Goal: Task Accomplishment & Management: Complete application form

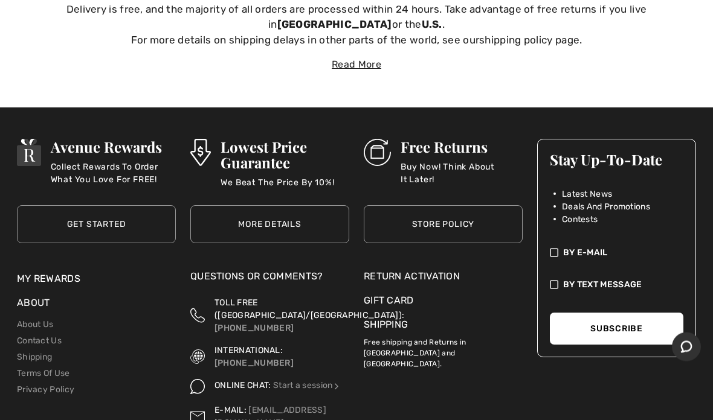
scroll to position [3787, 0]
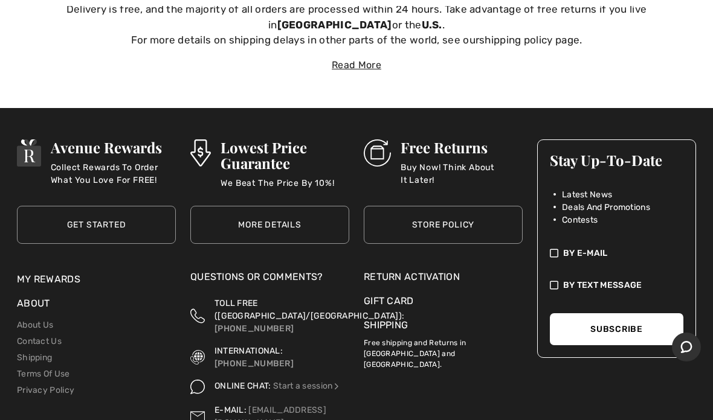
click at [450, 270] on div "Return Activation" at bounding box center [443, 277] width 159 height 14
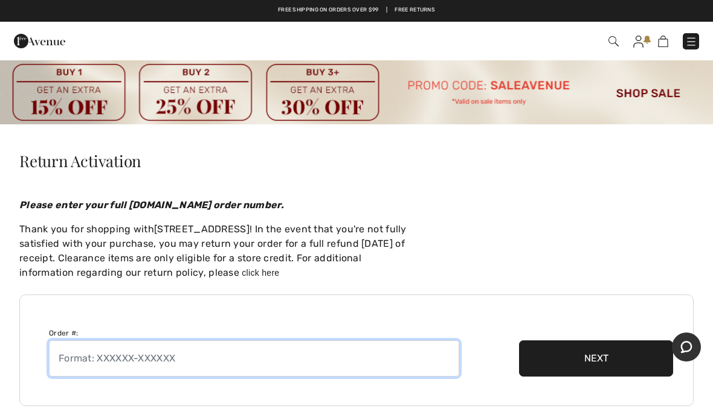
click at [103, 356] on input "text" at bounding box center [254, 359] width 410 height 36
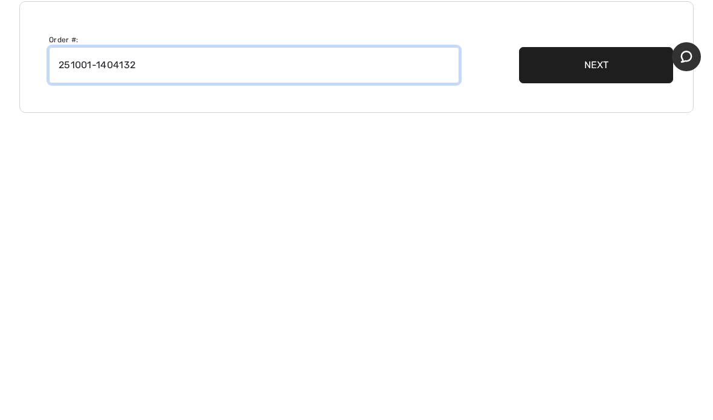
type input "251001-1404132"
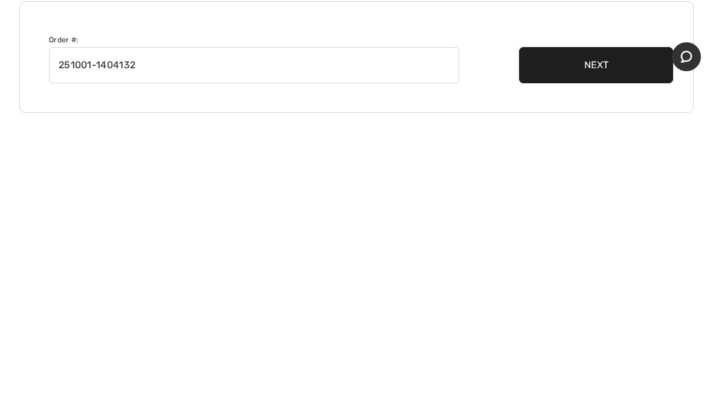
click at [589, 338] on button "Next" at bounding box center [596, 356] width 154 height 36
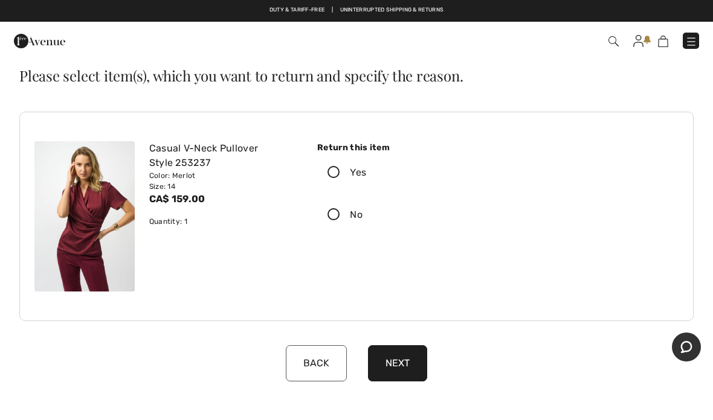
scroll to position [85, 0]
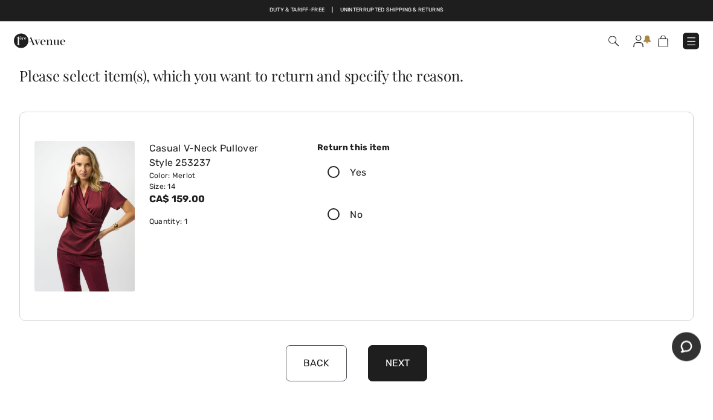
click at [334, 171] on icon at bounding box center [334, 173] width 32 height 13
click at [366, 171] on input "Yes" at bounding box center [370, 173] width 8 height 36
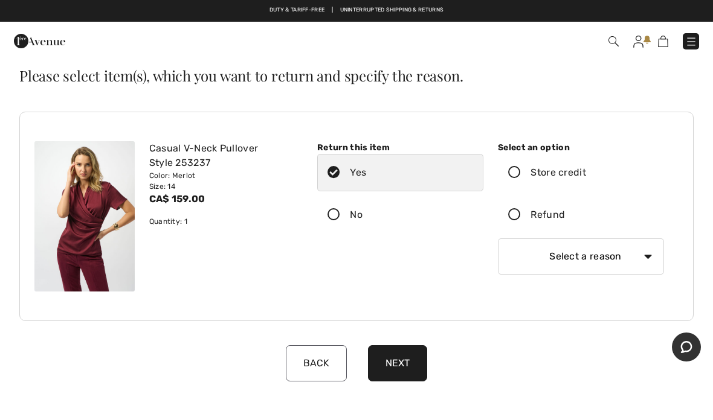
click at [513, 217] on icon at bounding box center [514, 215] width 32 height 13
click at [565, 217] on input "Refund" at bounding box center [569, 215] width 8 height 36
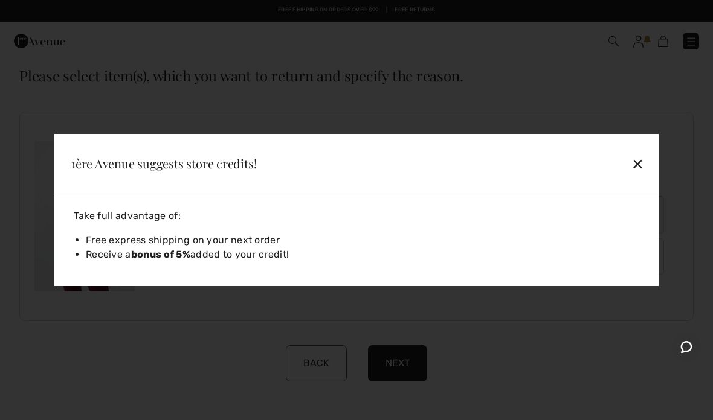
click at [635, 162] on div "✕" at bounding box center [579, 163] width 139 height 25
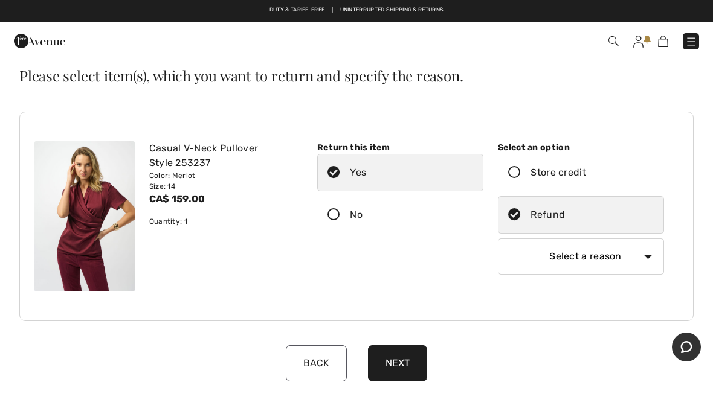
click at [515, 173] on icon at bounding box center [514, 173] width 32 height 13
click at [586, 173] on input "Store credit" at bounding box center [590, 173] width 8 height 36
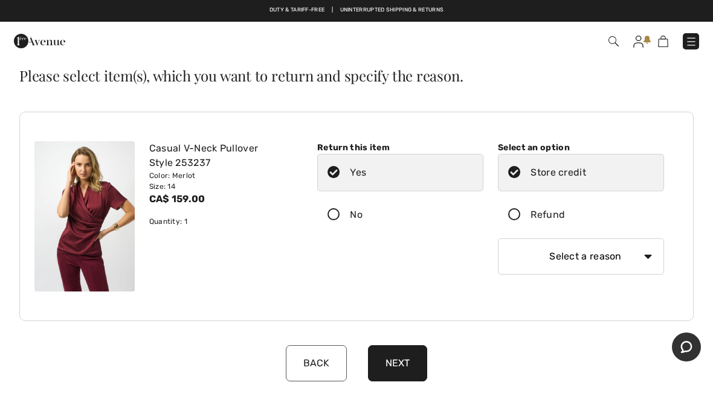
click at [644, 254] on select "Select a reason I received the wrong product or size My order arrived too late …" at bounding box center [581, 257] width 166 height 36
click at [518, 254] on select "Select a reason I received the wrong product or size My order arrived too late …" at bounding box center [581, 257] width 166 height 36
click at [641, 259] on select "Select a reason I received the wrong product or size My order arrived too late …" at bounding box center [581, 257] width 166 height 36
select select "other"
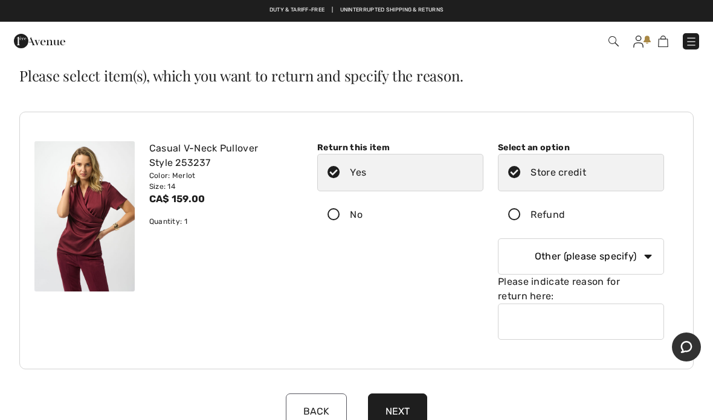
scroll to position [85, 0]
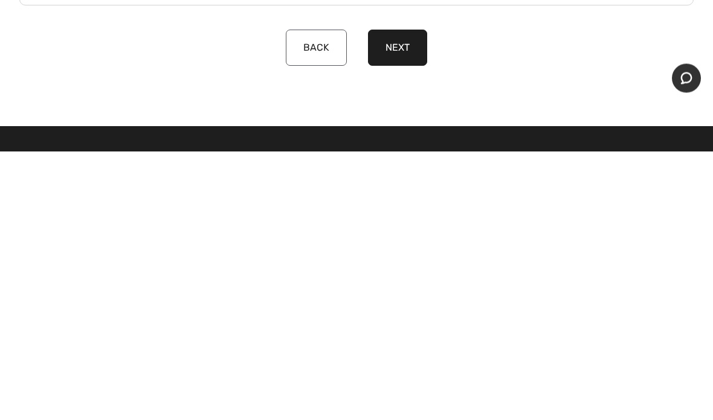
type input "Doesn’t suit me"
click at [399, 299] on button "Next" at bounding box center [397, 317] width 59 height 36
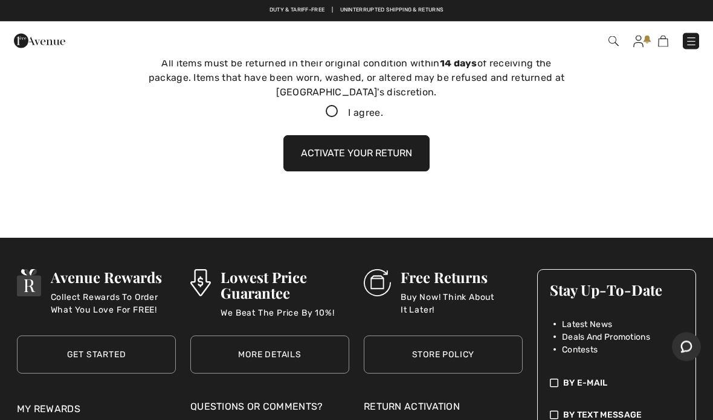
scroll to position [400, 0]
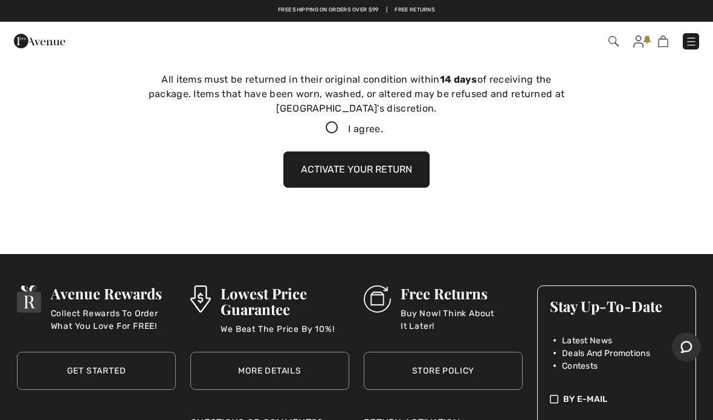
click at [327, 132] on icon at bounding box center [332, 128] width 32 height 13
click at [383, 132] on input "I agree." at bounding box center [387, 128] width 8 height 8
checkbox input "true"
click at [390, 168] on button "Activate your return" at bounding box center [356, 170] width 146 height 36
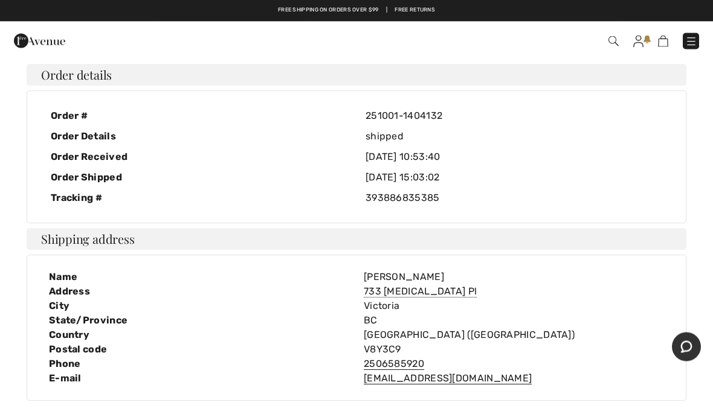
scroll to position [0, 0]
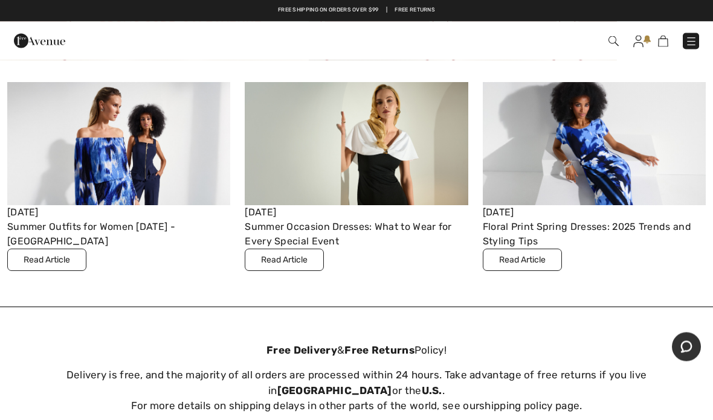
scroll to position [3421, 0]
